Goal: Task Accomplishment & Management: Manage account settings

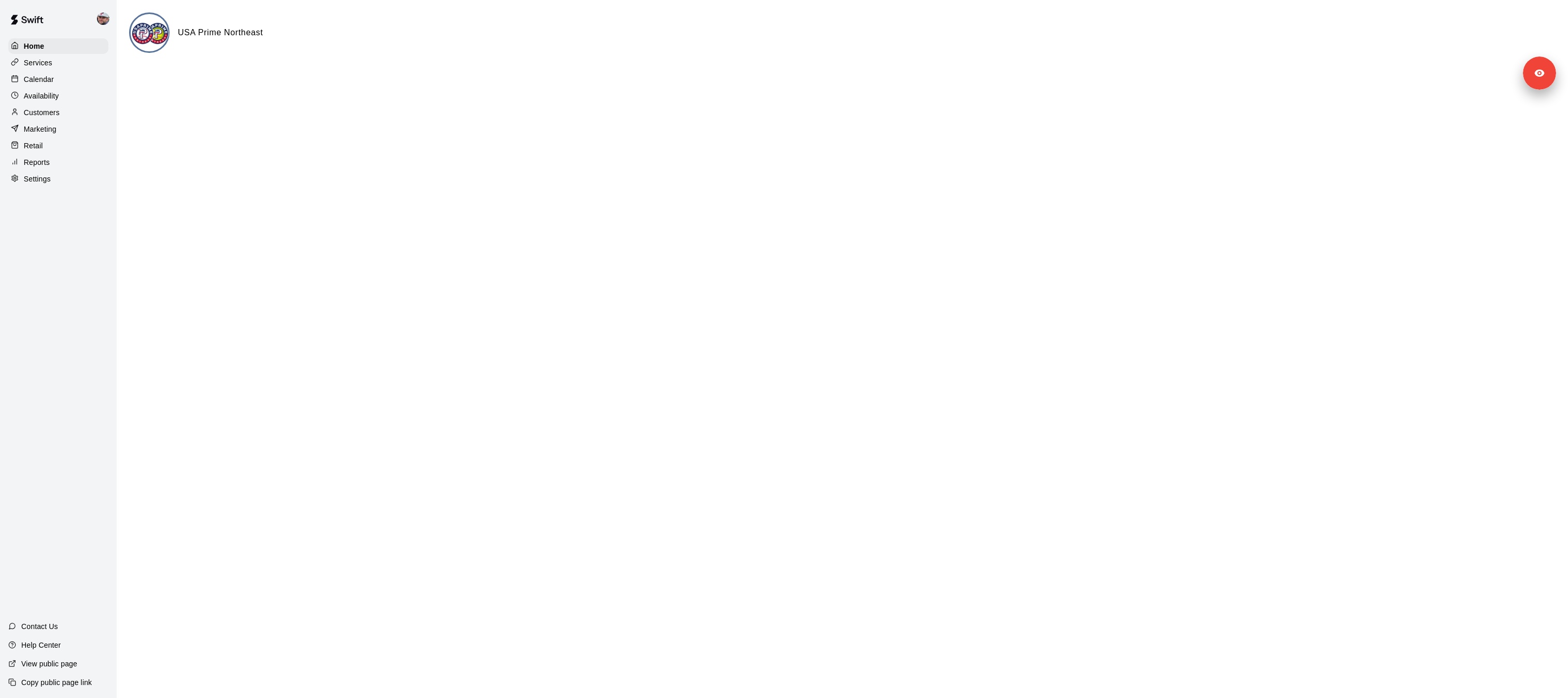
click at [51, 112] on p "Customers" at bounding box center [41, 112] width 35 height 10
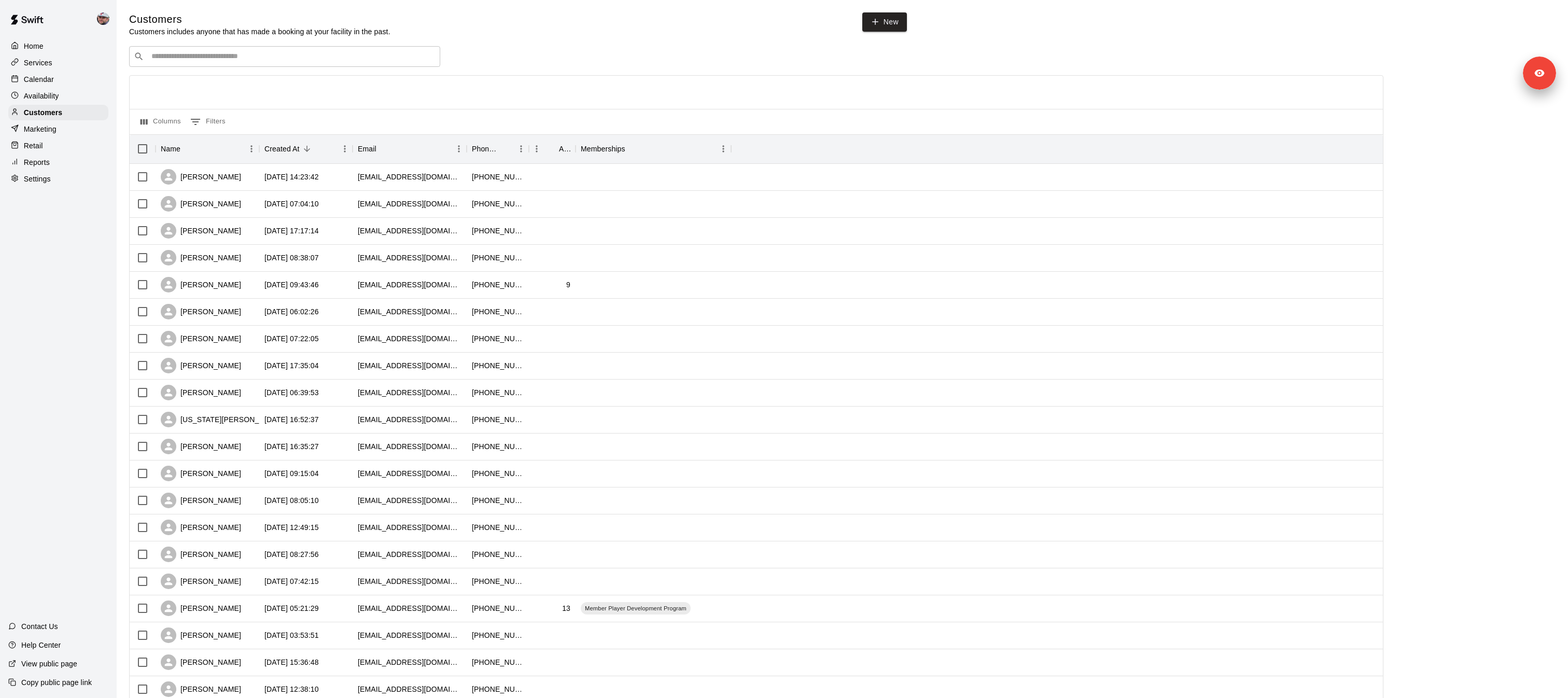
click at [282, 62] on div "​ ​" at bounding box center [284, 56] width 311 height 21
type input "****"
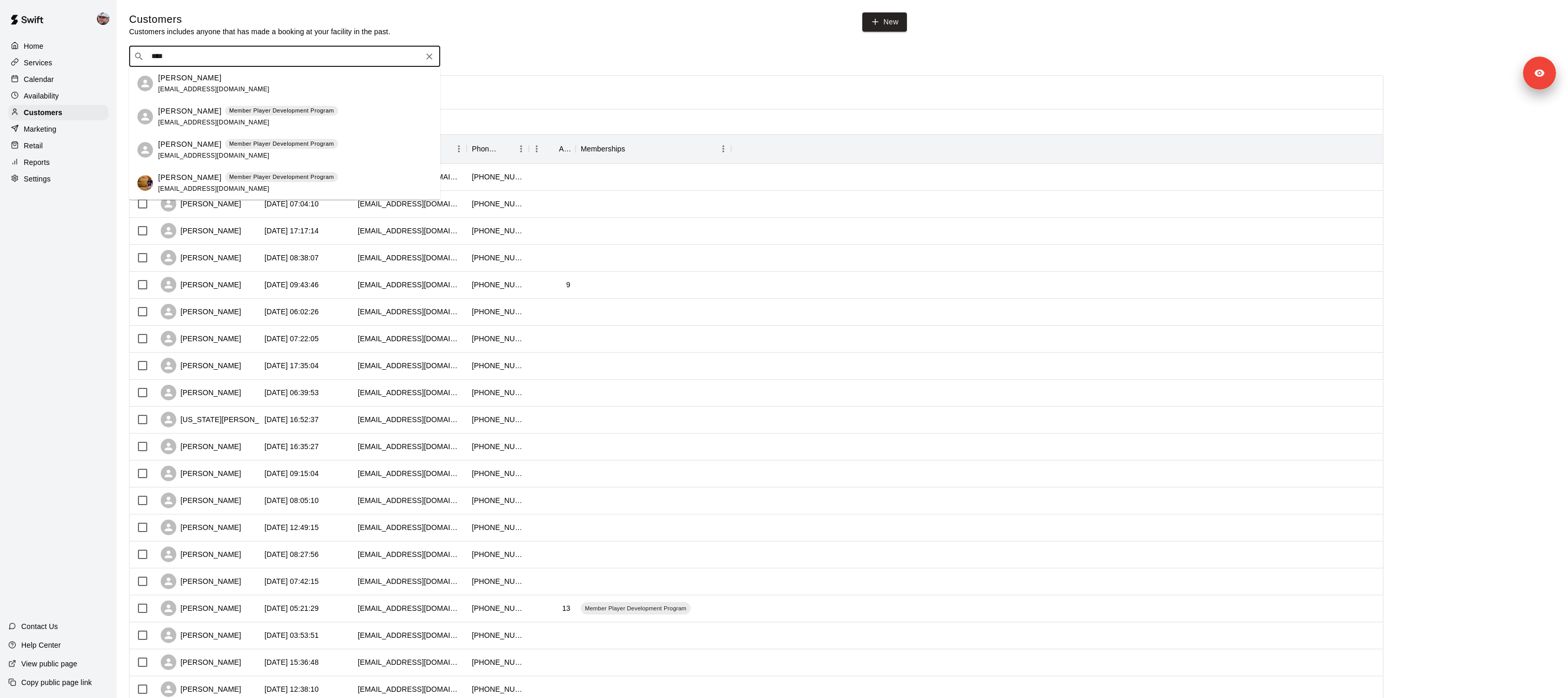
click at [282, 78] on div "[PERSON_NAME] [EMAIL_ADDRESS][DOMAIN_NAME]" at bounding box center [295, 83] width 274 height 22
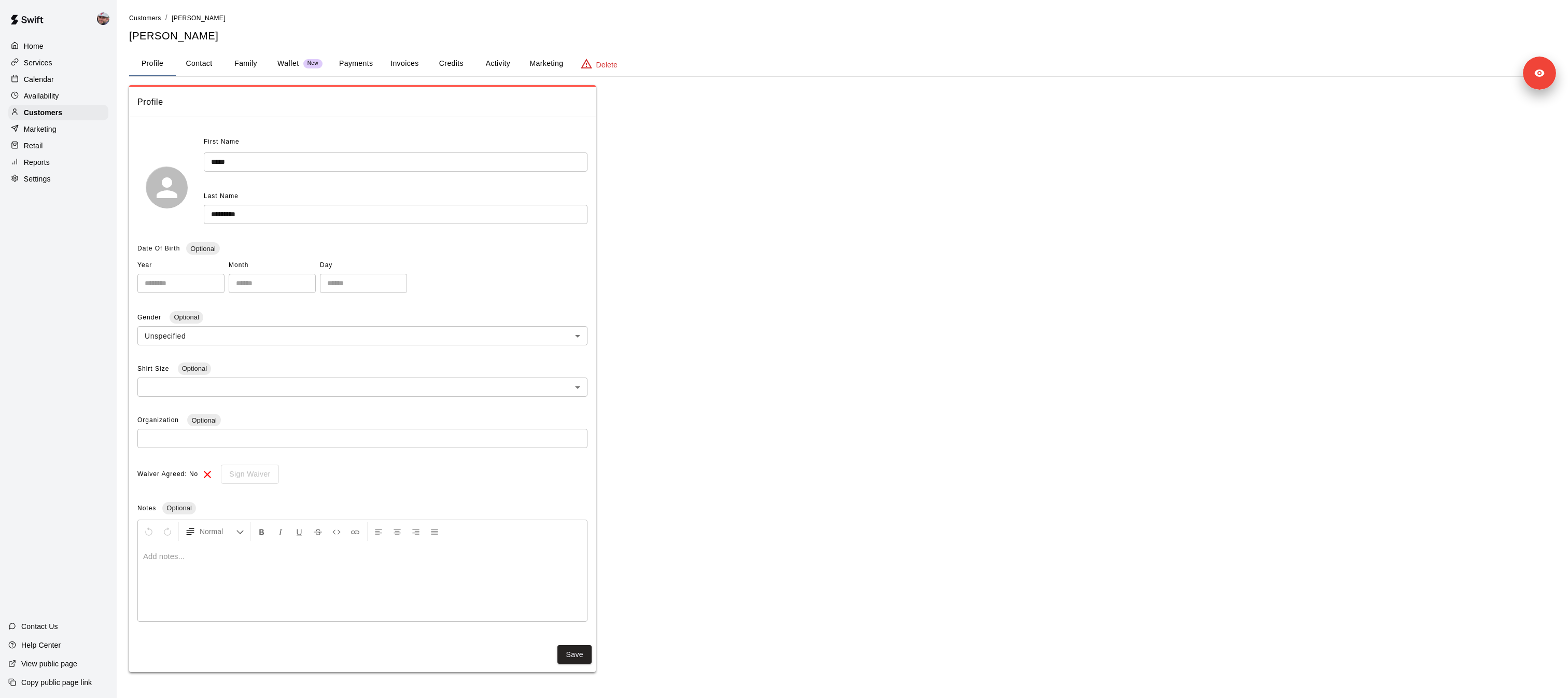
click at [470, 69] on button "Credits" at bounding box center [450, 64] width 46 height 25
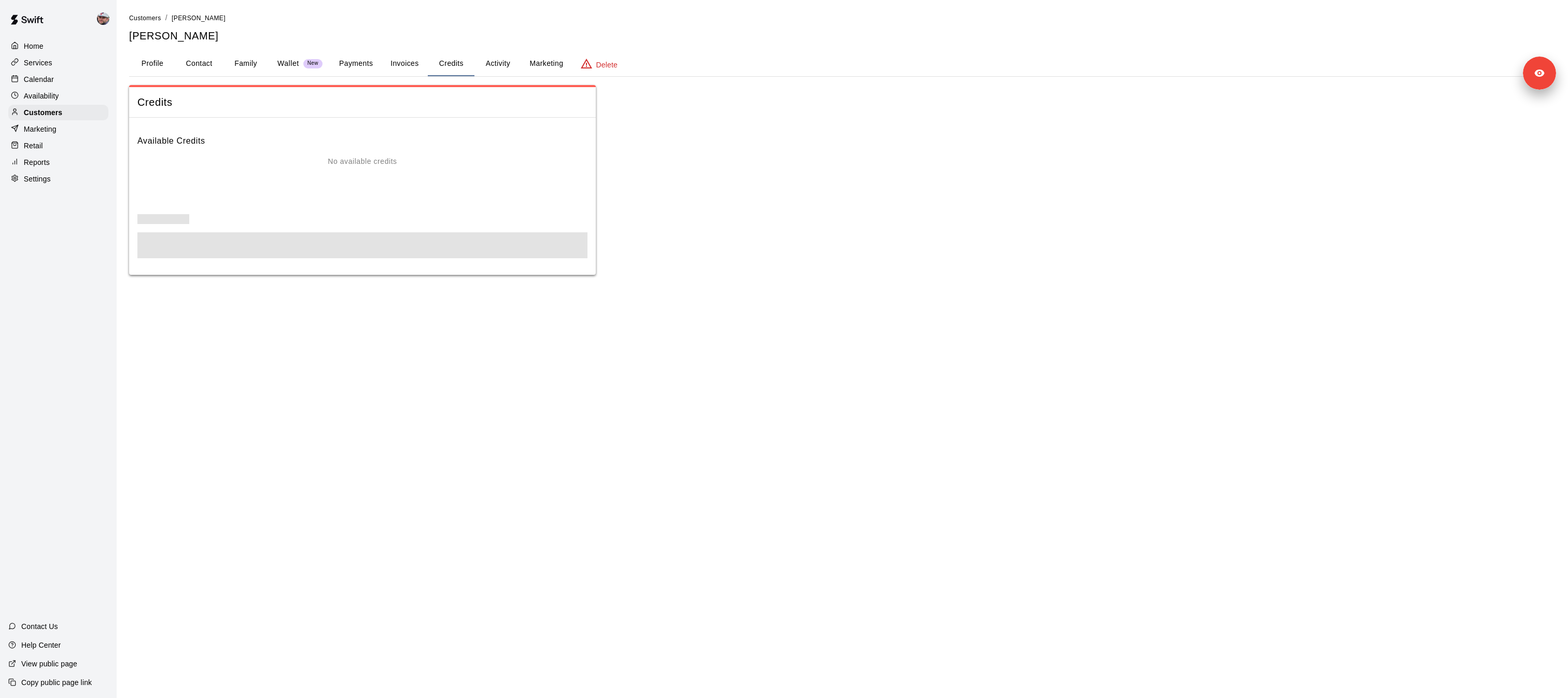
click at [445, 67] on button "Credits" at bounding box center [450, 64] width 46 height 25
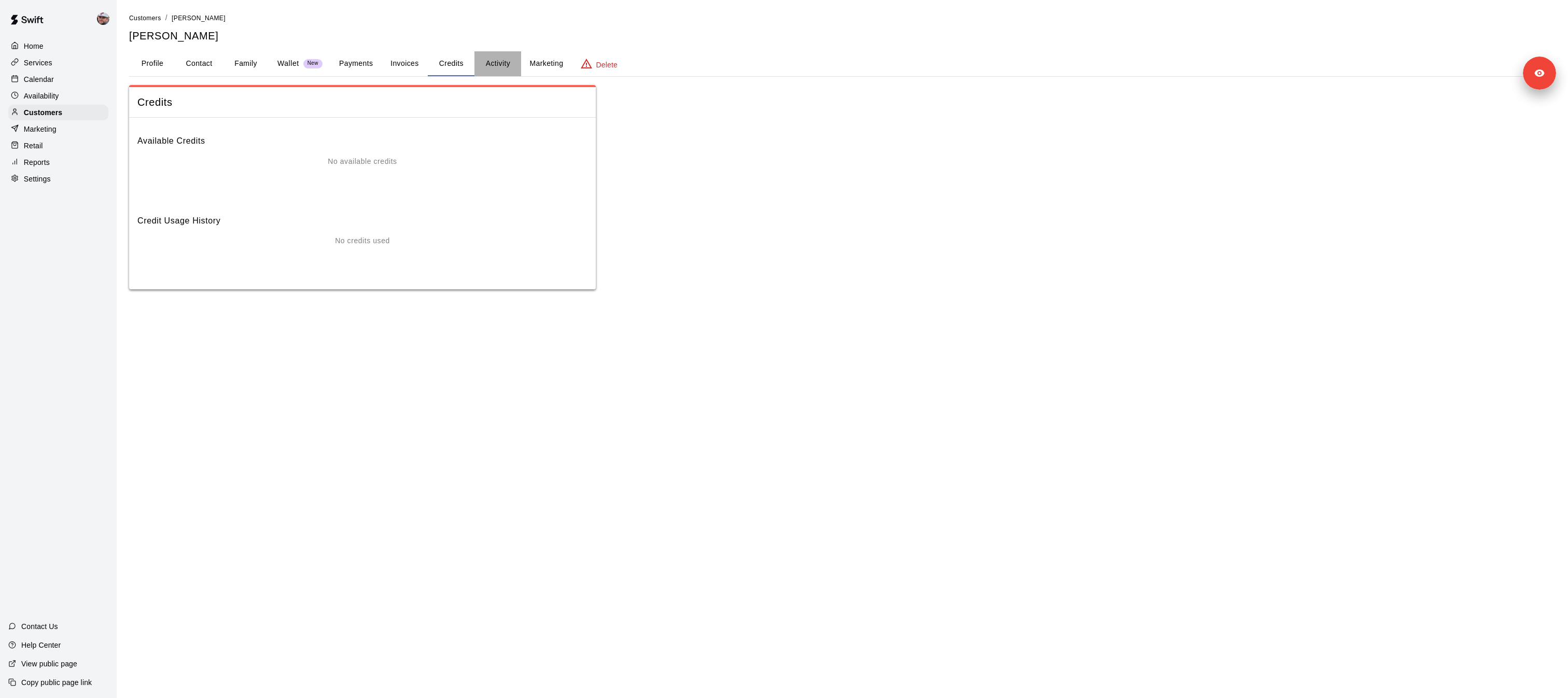
click at [499, 63] on button "Activity" at bounding box center [497, 64] width 46 height 25
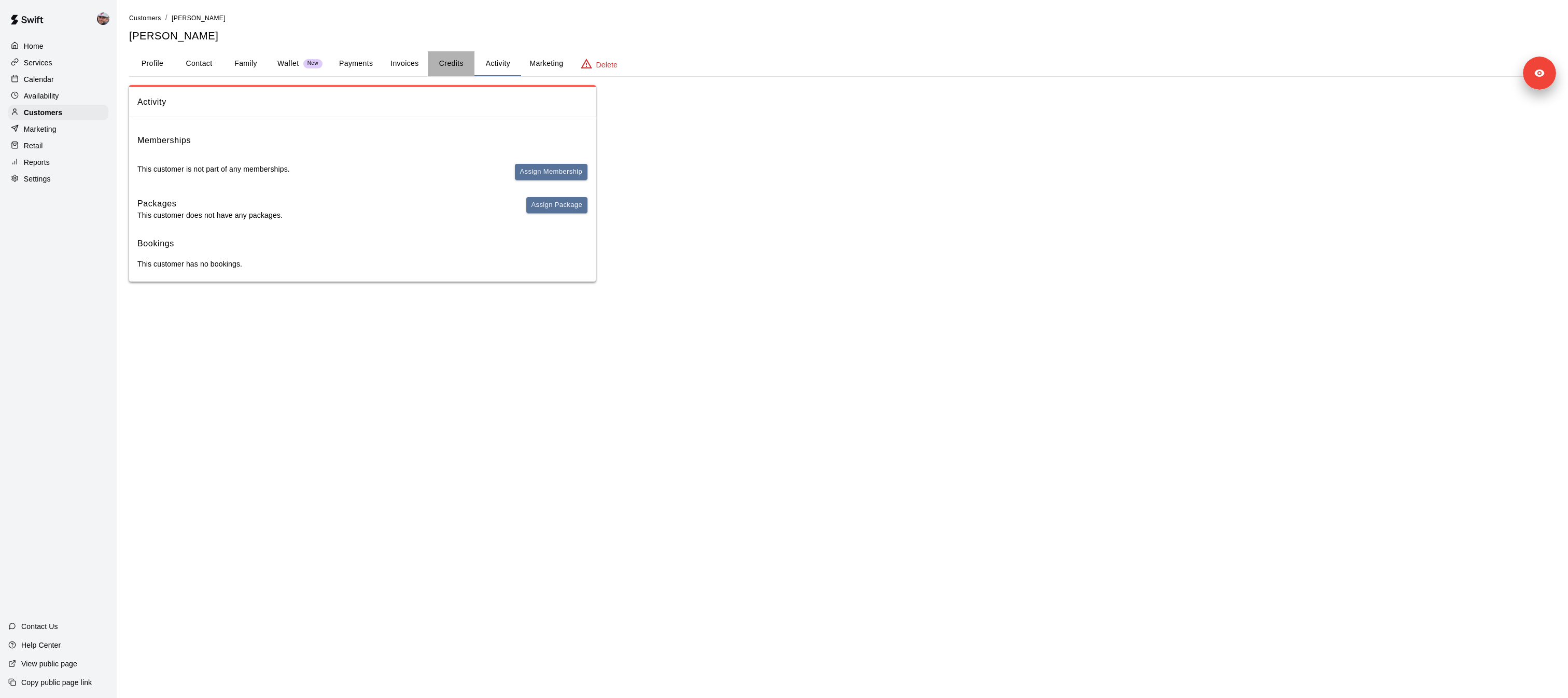
click at [465, 63] on button "Credits" at bounding box center [450, 64] width 46 height 25
click at [63, 105] on div "Customers" at bounding box center [58, 112] width 100 height 15
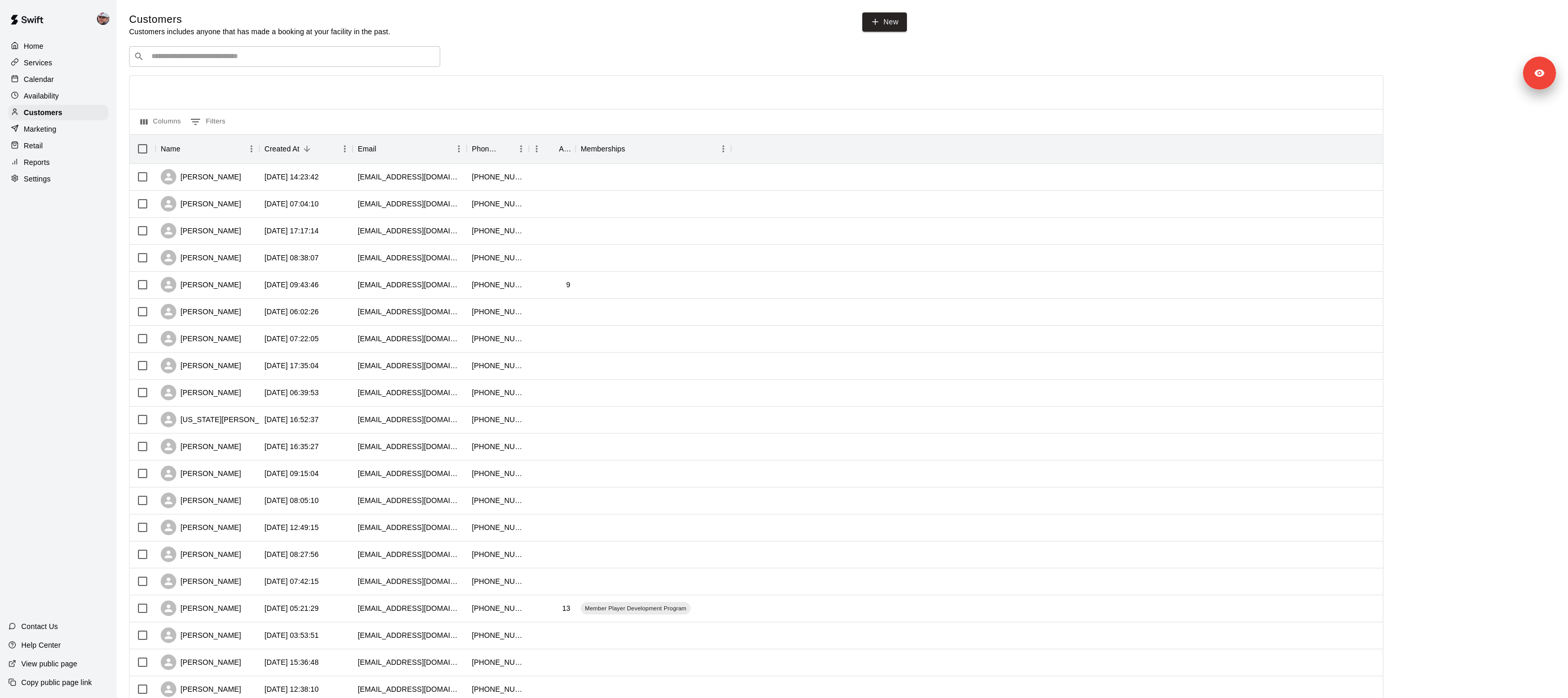
click at [236, 60] on input "Search customers by name or email" at bounding box center [292, 56] width 287 height 10
type input "****"
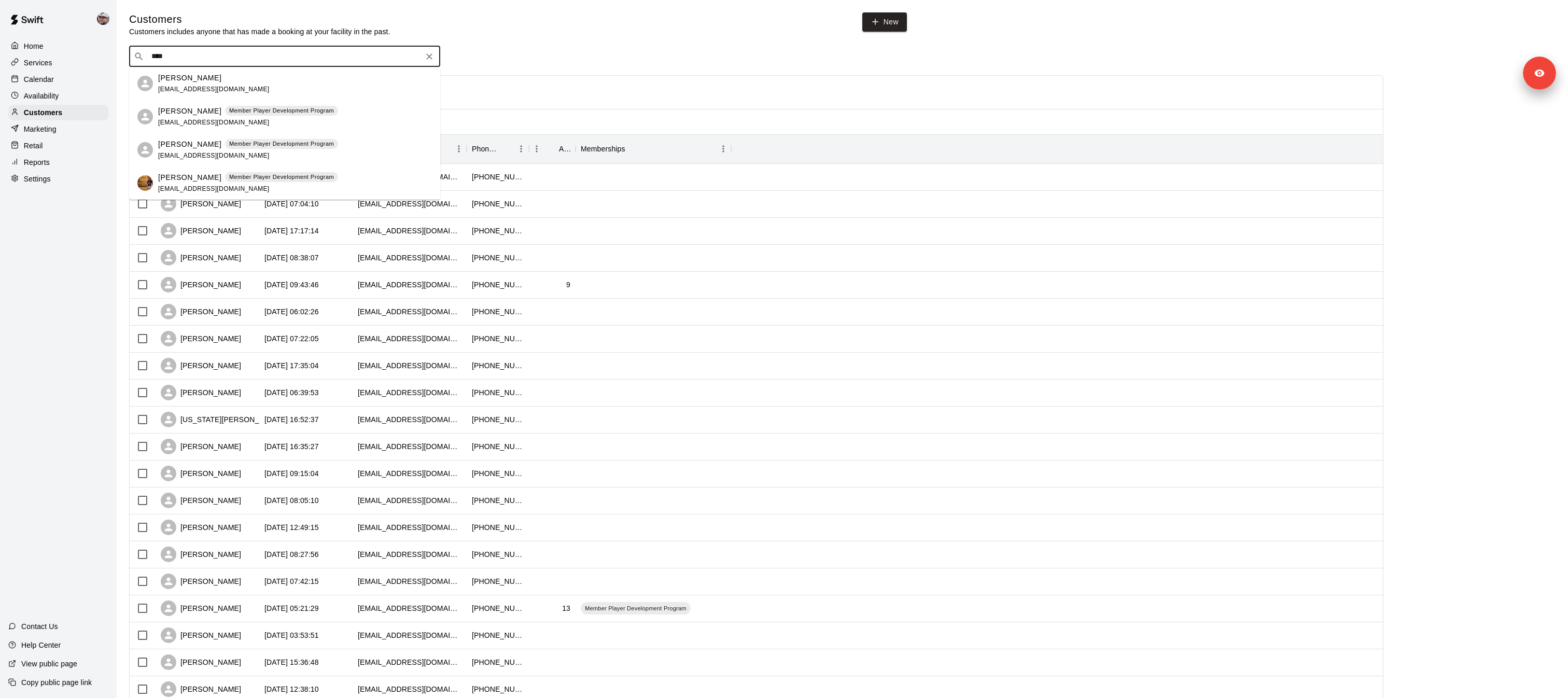
click at [227, 182] on div "[PERSON_NAME] Member Player Development Program [EMAIL_ADDRESS][DOMAIN_NAME]" at bounding box center [248, 183] width 180 height 22
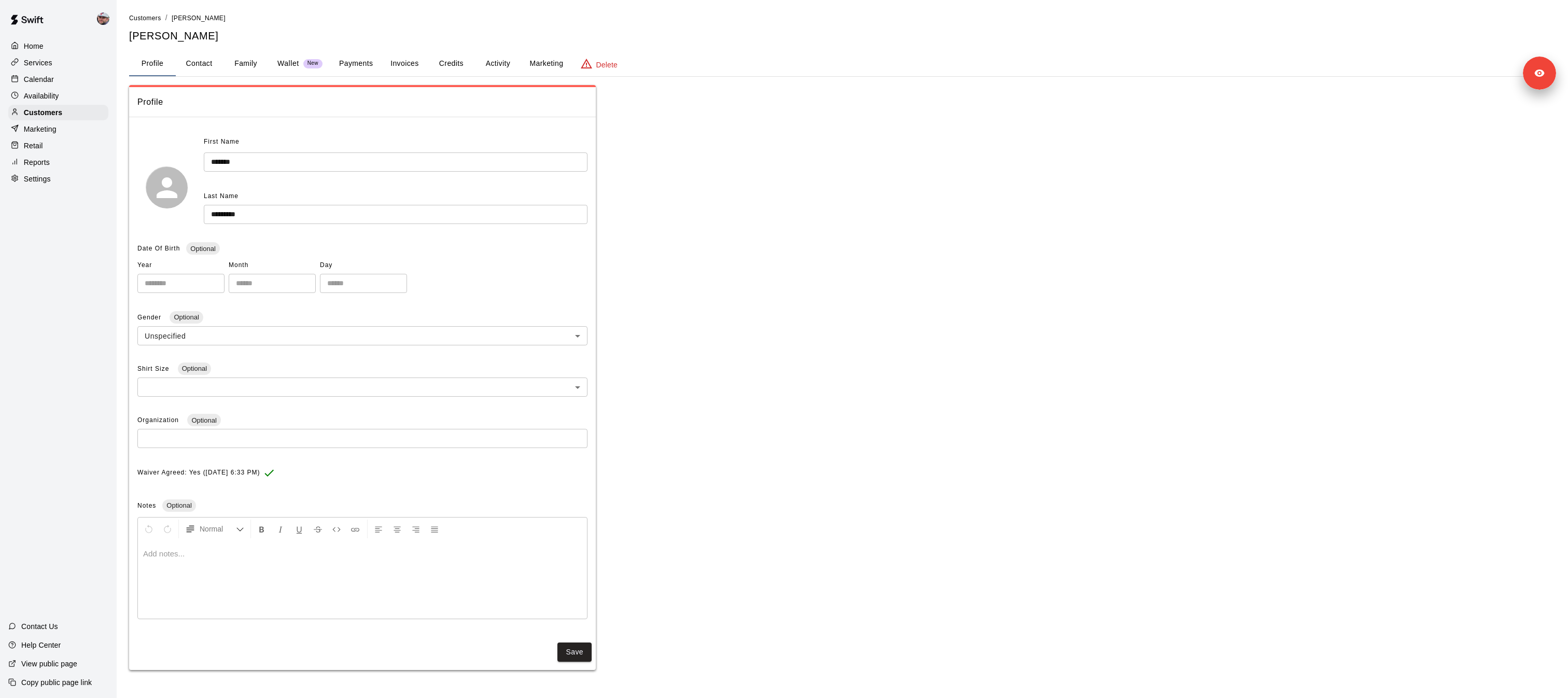
click at [459, 60] on button "Credits" at bounding box center [450, 64] width 46 height 25
